Goal: Task Accomplishment & Management: Use online tool/utility

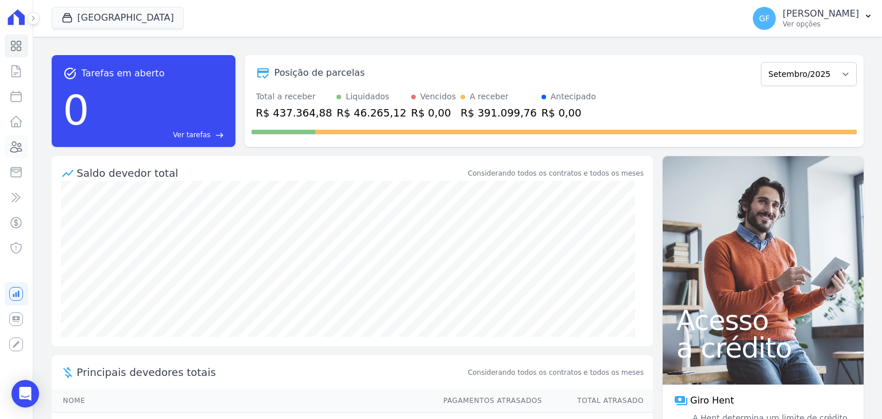
click at [14, 150] on icon at bounding box center [16, 147] width 14 height 14
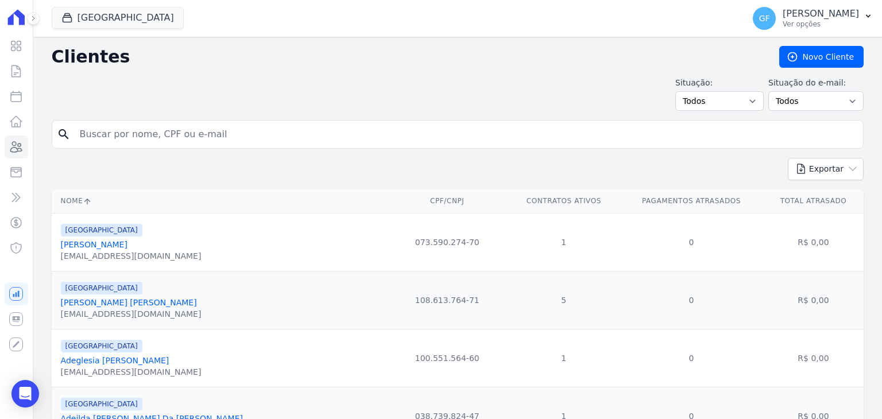
click at [103, 136] on input "search" at bounding box center [466, 134] width 786 height 23
paste input "[PERSON_NAME]"
type input "[PERSON_NAME]"
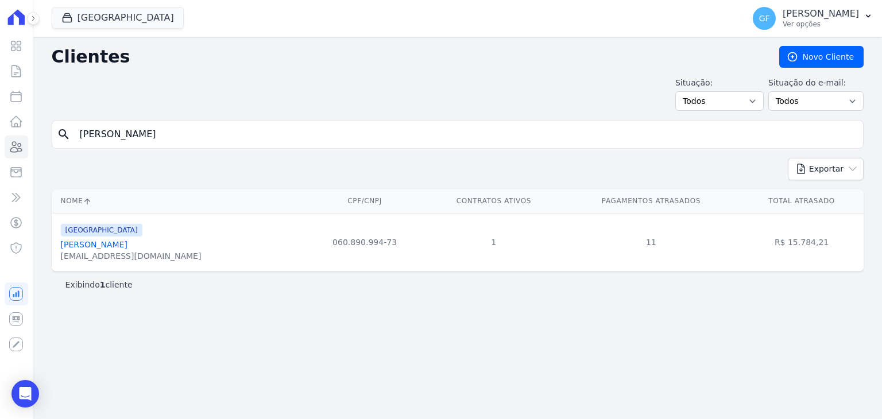
click at [109, 250] on div "[EMAIL_ADDRESS][DOMAIN_NAME]" at bounding box center [131, 255] width 141 height 11
click at [110, 246] on link "[PERSON_NAME]" at bounding box center [94, 244] width 67 height 9
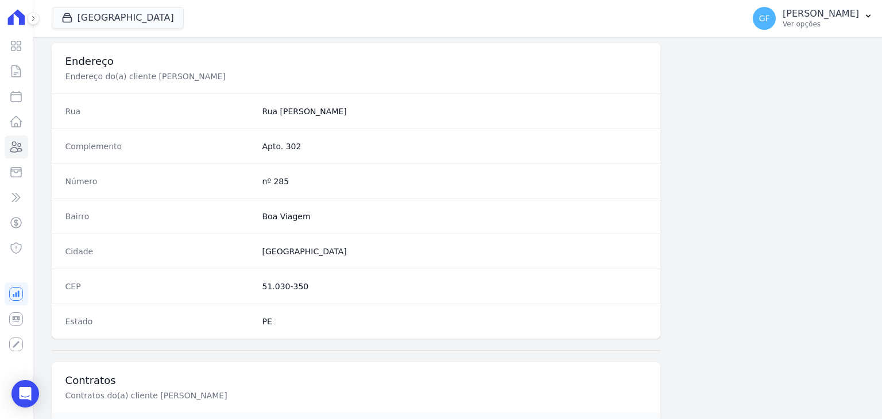
scroll to position [652, 0]
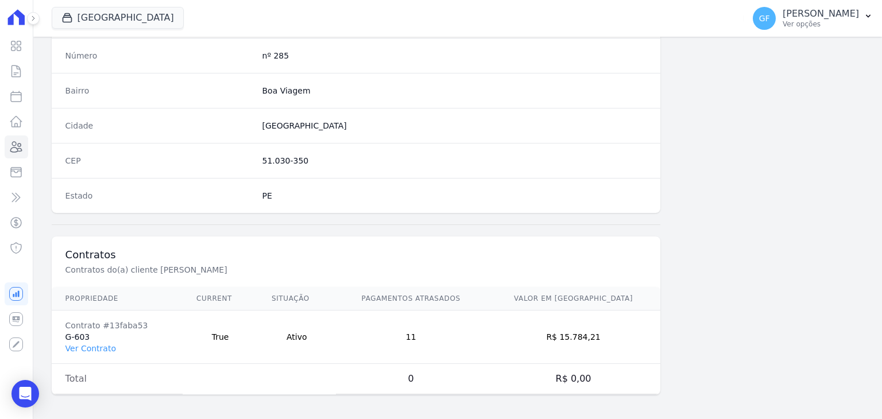
click at [101, 351] on td "Contrato #13faba53 G-603 Ver Contrato" at bounding box center [117, 337] width 131 height 53
click at [100, 344] on link "Ver Contrato" at bounding box center [90, 348] width 51 height 9
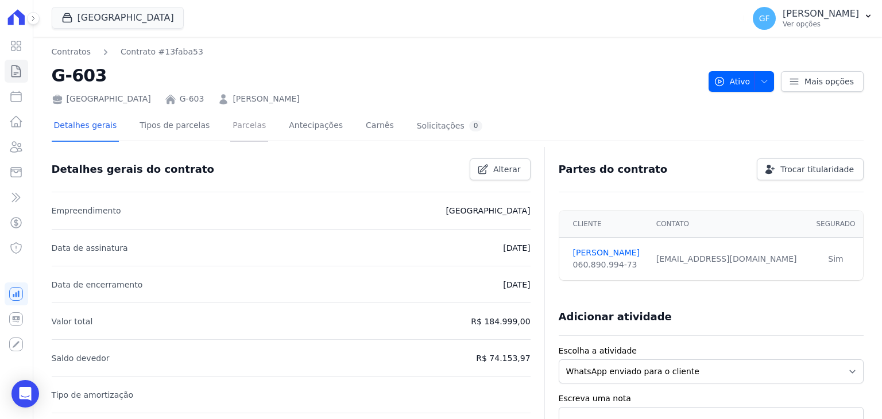
click at [242, 129] on link "Parcelas" at bounding box center [249, 126] width 38 height 30
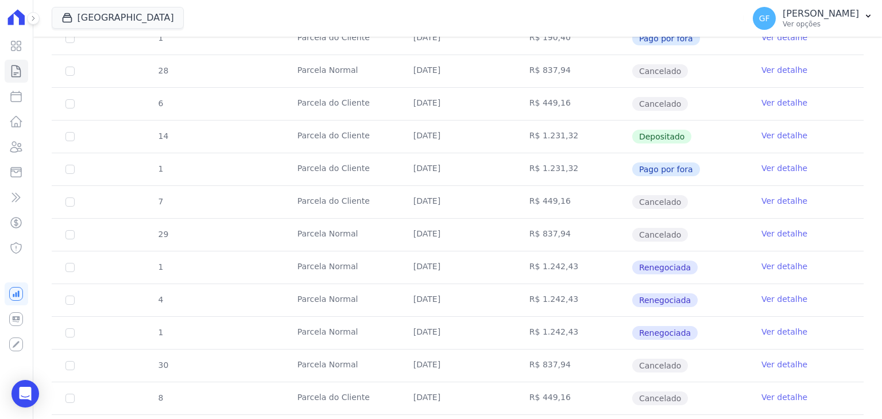
scroll to position [747, 0]
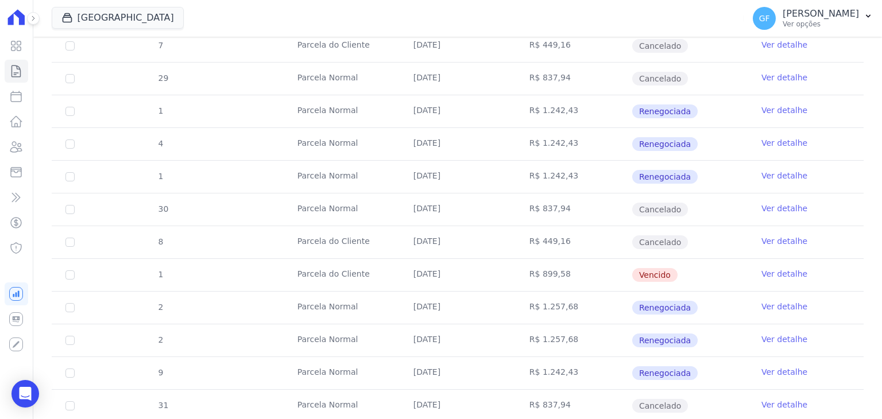
drag, startPoint x: 399, startPoint y: 245, endPoint x: 574, endPoint y: 241, distance: 175.8
click at [574, 258] on tr "1 [GEOGRAPHIC_DATA] [DATE] R$ 899,58 [GEOGRAPHIC_DATA] Ver detalhe" at bounding box center [458, 274] width 812 height 33
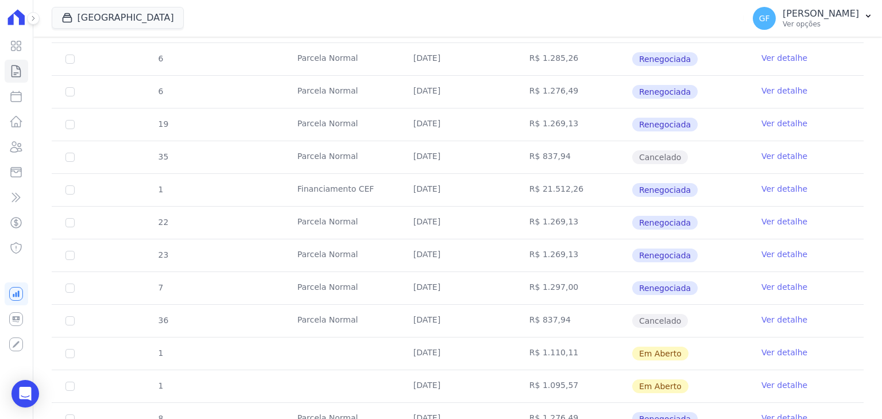
scroll to position [1952, 0]
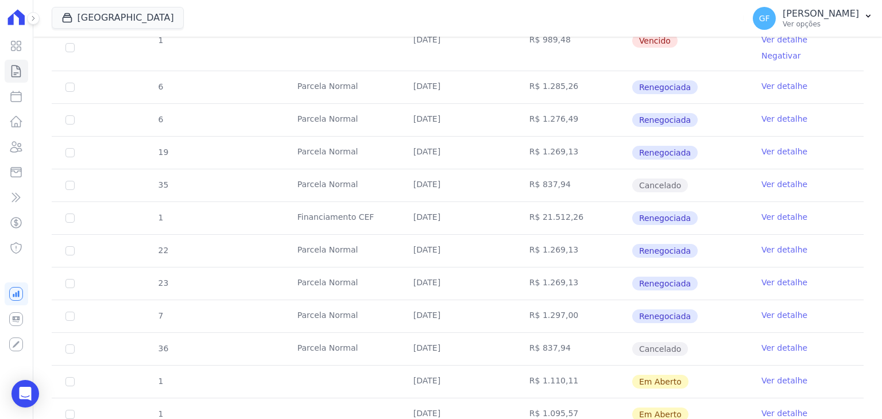
drag, startPoint x: 403, startPoint y: 145, endPoint x: 705, endPoint y: 212, distance: 309.3
click at [593, 300] on td "R$ 1.297,00" at bounding box center [574, 316] width 116 height 32
drag, startPoint x: 521, startPoint y: 214, endPoint x: 580, endPoint y: 207, distance: 59.0
click at [580, 300] on td "R$ 1.297,00" at bounding box center [574, 316] width 116 height 32
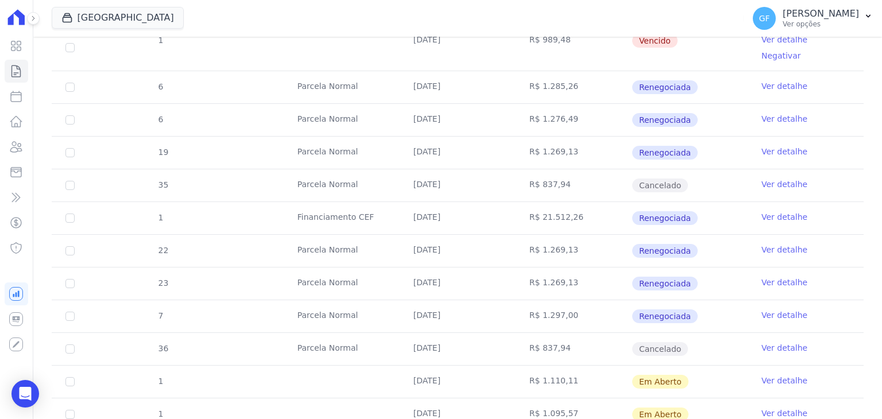
click at [748, 300] on td "Ver detalhe" at bounding box center [806, 316] width 116 height 32
click at [761, 310] on link "Ver detalhe" at bounding box center [784, 315] width 46 height 11
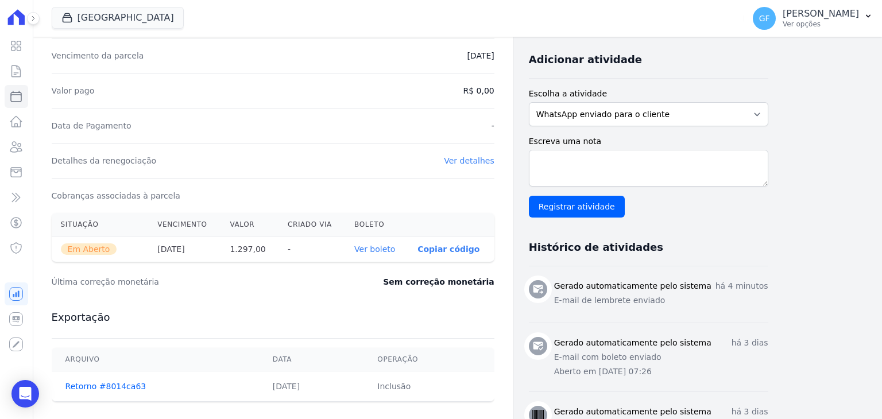
scroll to position [287, 0]
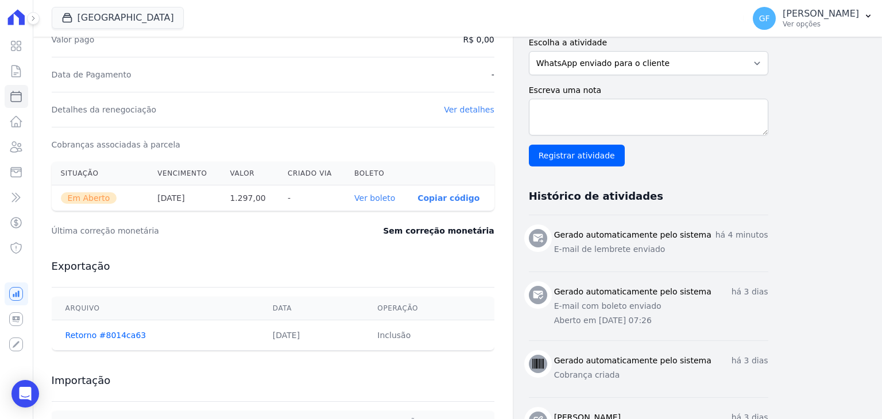
click at [382, 194] on link "Ver boleto" at bounding box center [374, 198] width 41 height 9
click at [14, 42] on icon at bounding box center [16, 46] width 14 height 14
